Goal: Navigation & Orientation: Find specific page/section

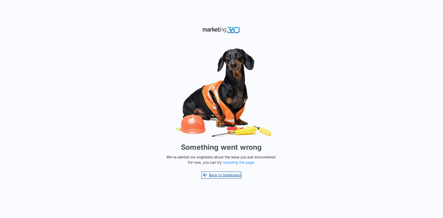
click at [224, 176] on link "Back to Dashboard" at bounding box center [221, 175] width 39 height 6
click at [245, 160] on button "reloading the page" at bounding box center [238, 162] width 31 height 4
